Goal: Find specific page/section: Find specific page/section

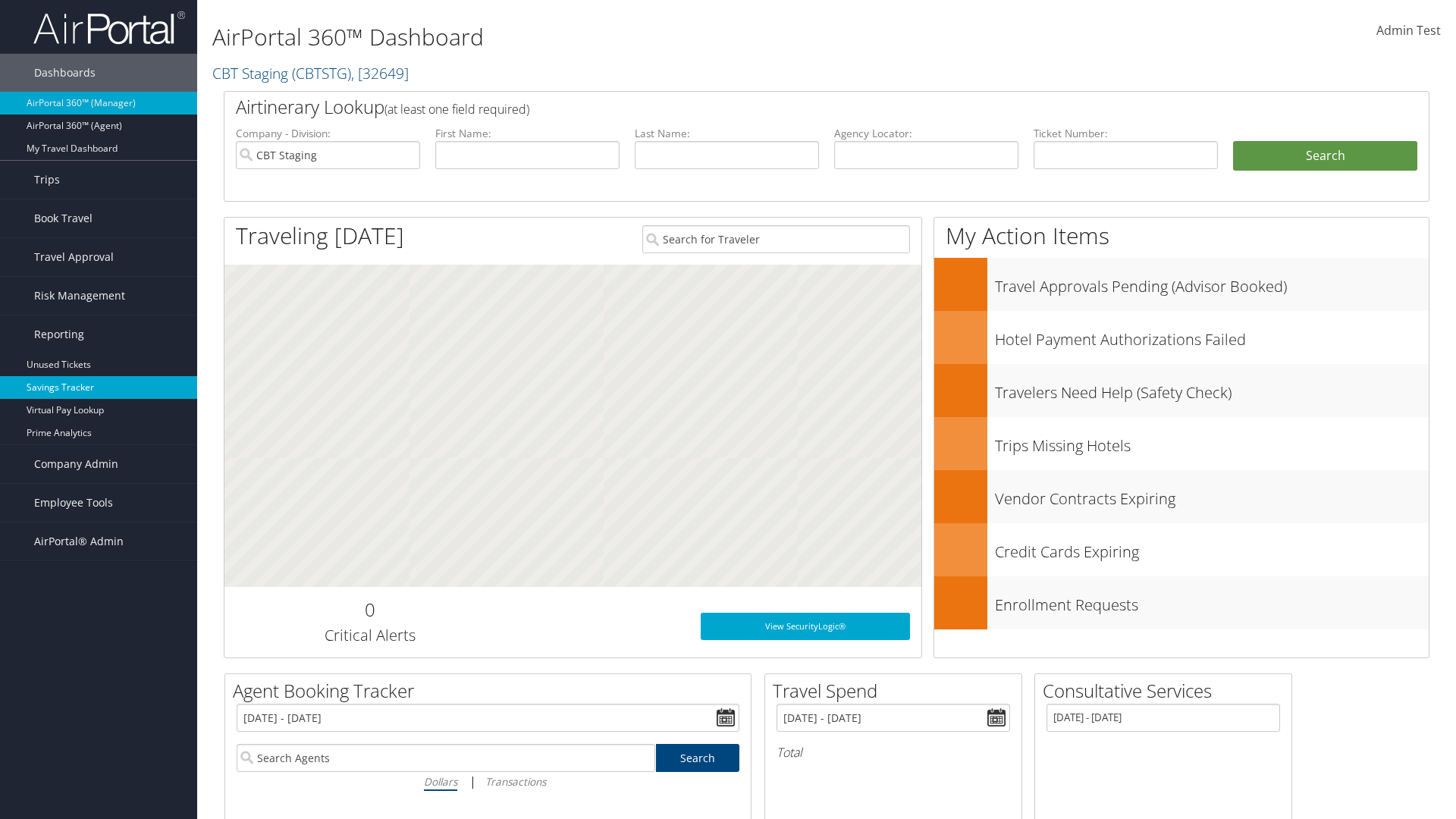
click at [99, 387] on link "Savings Tracker" at bounding box center [99, 387] width 197 height 23
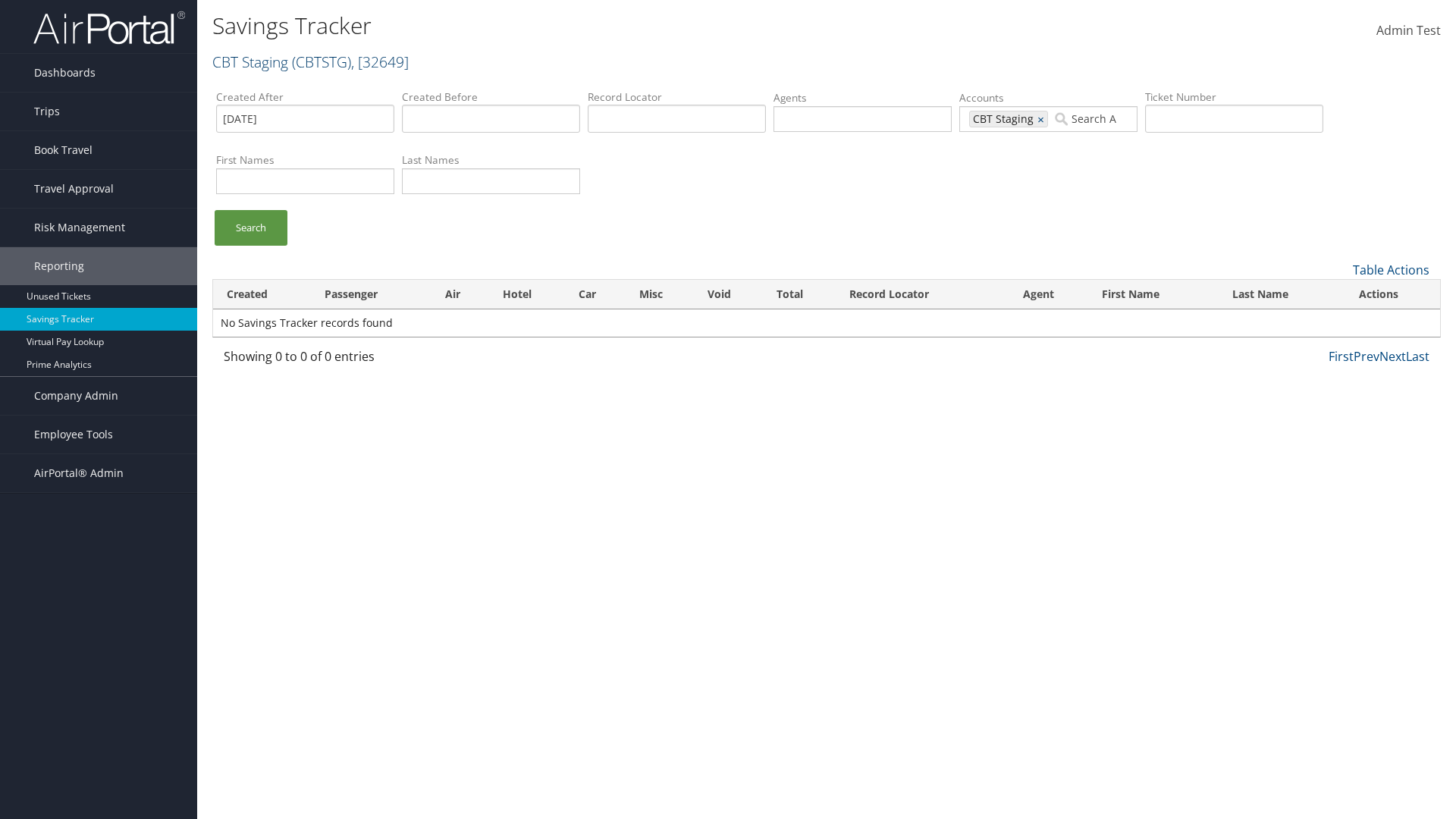
click at [250, 62] on link "CBT Staging ( CBTSTG ) , [ 32649 ]" at bounding box center [310, 62] width 196 height 21
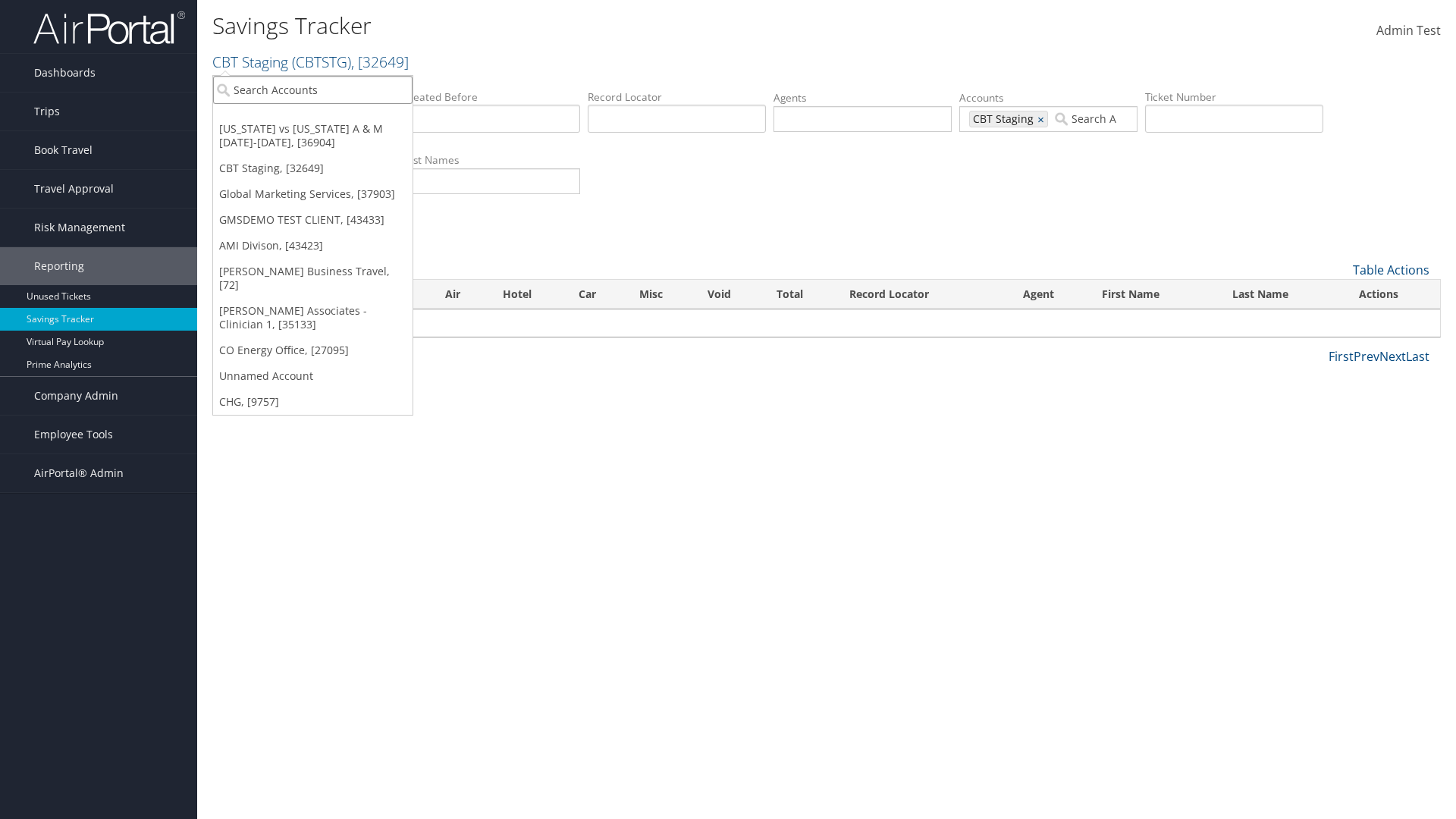
click at [312, 89] on input "search" at bounding box center [313, 90] width 199 height 28
type input "Global Marketing Services"
click at [326, 118] on div "Global Marketing Services (301946), [37903]" at bounding box center [326, 118] width 244 height 13
